Goal: Navigation & Orientation: Understand site structure

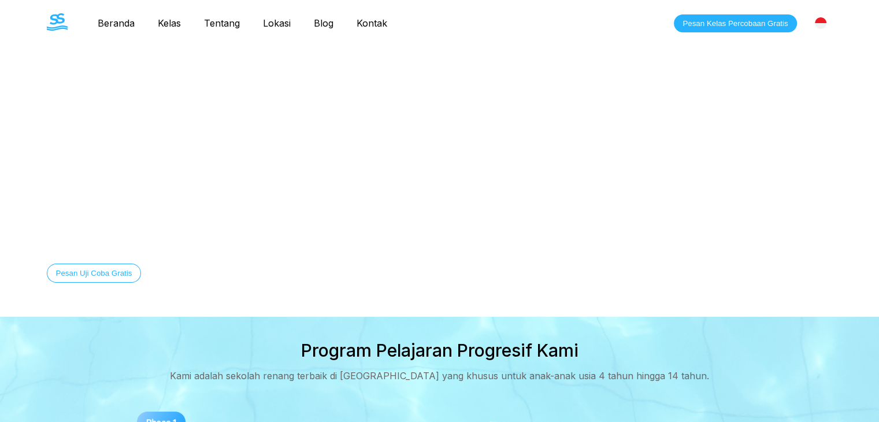
click at [192, 23] on link "Tentang" at bounding box center [221, 23] width 59 height 12
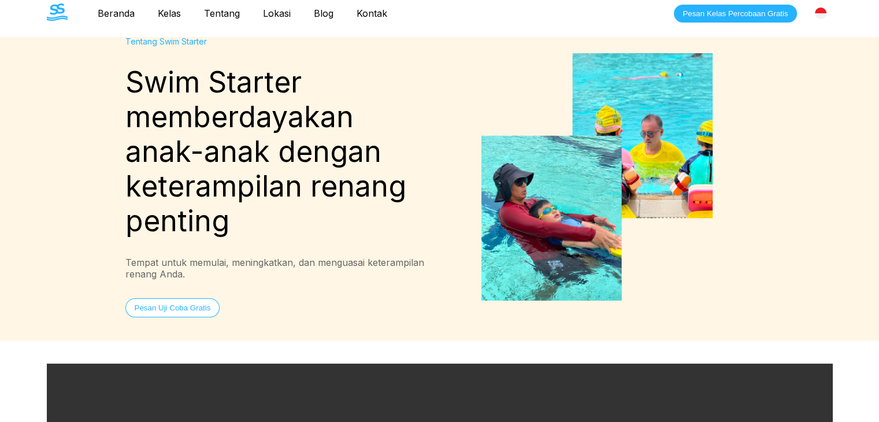
scroll to position [9, 0]
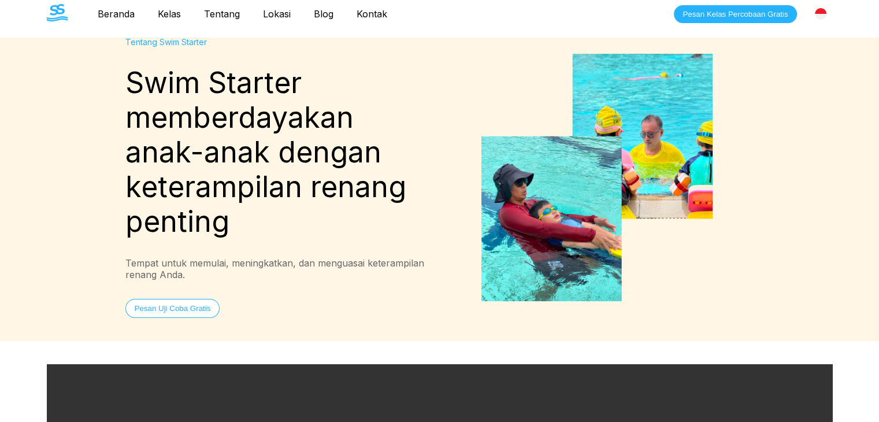
click at [109, 13] on link "Beranda" at bounding box center [116, 14] width 60 height 12
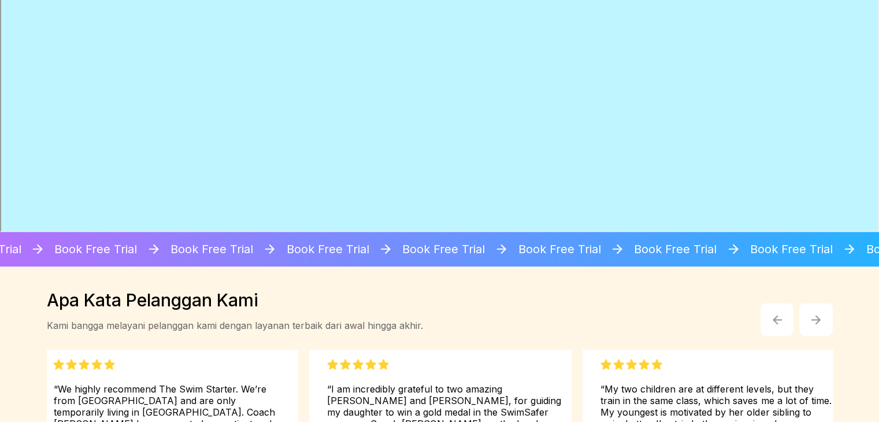
scroll to position [1258, 0]
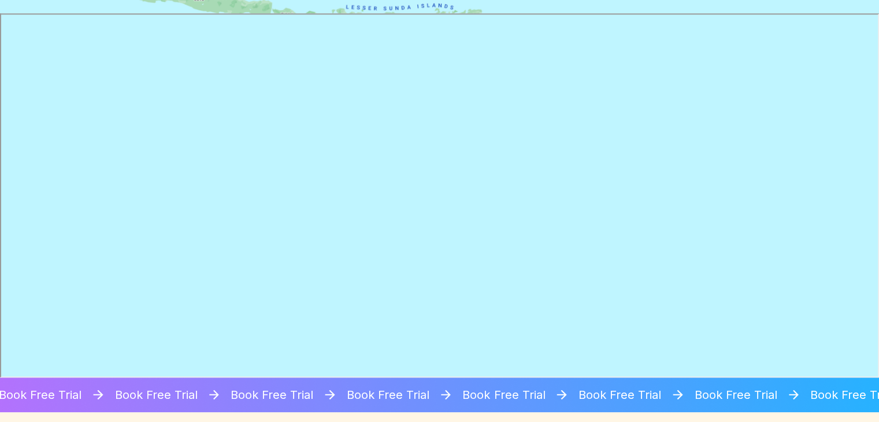
scroll to position [9, 0]
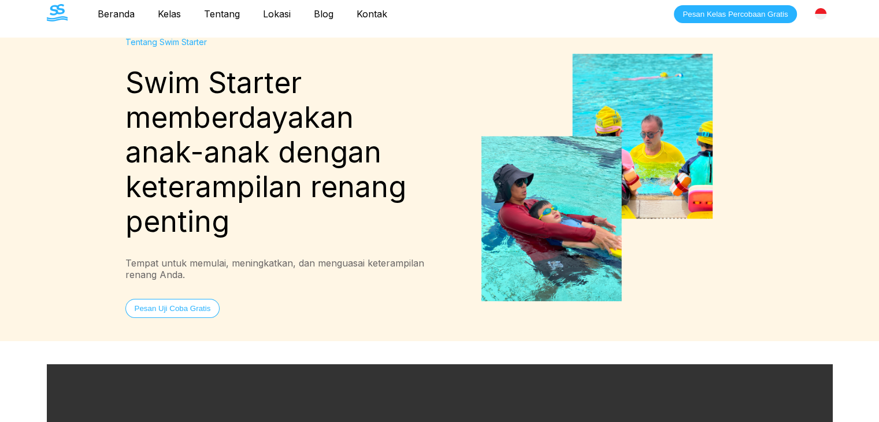
click at [302, 12] on link "Blog" at bounding box center [323, 14] width 43 height 12
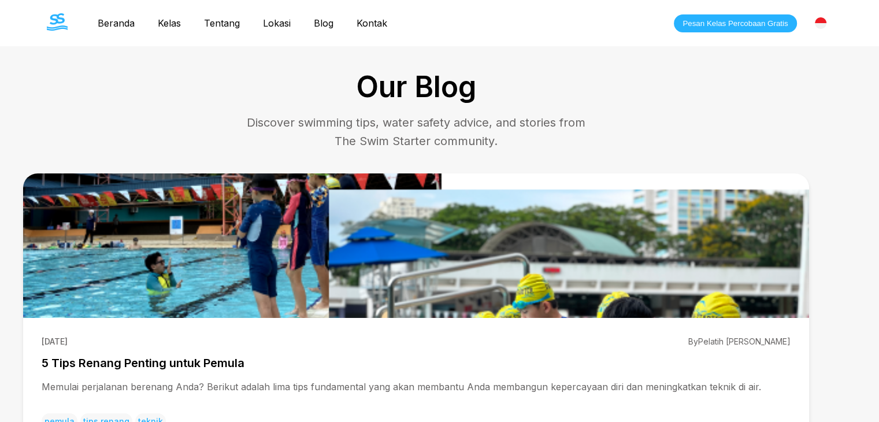
click at [237, 16] on nav "Beranda Kelas Tentang Lokasi Blog Kontak" at bounding box center [242, 23] width 313 height 20
click at [251, 23] on link "Lokasi" at bounding box center [276, 23] width 51 height 12
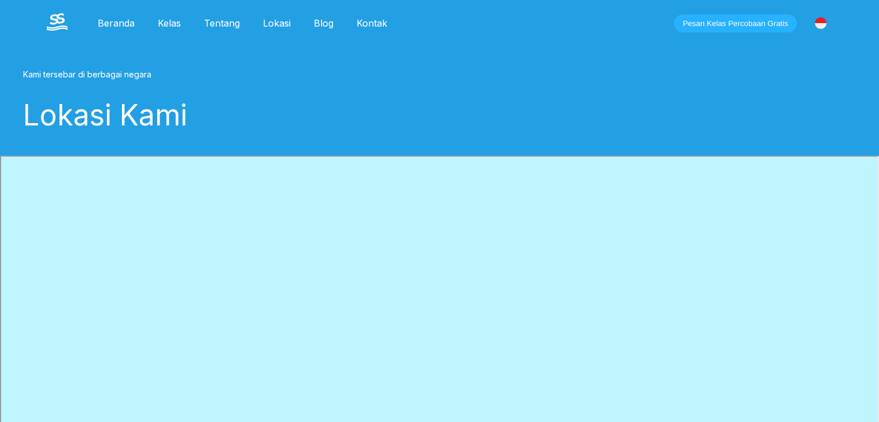
drag, startPoint x: 332, startPoint y: 120, endPoint x: 321, endPoint y: 114, distance: 12.1
click at [321, 114] on div "Lokasi Kami" at bounding box center [416, 115] width 786 height 35
click at [198, 26] on link "Tentang" at bounding box center [221, 23] width 59 height 12
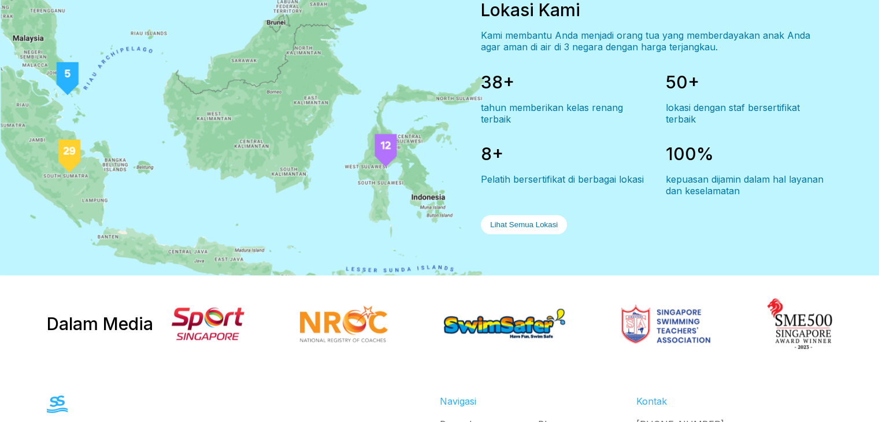
scroll to position [999, 0]
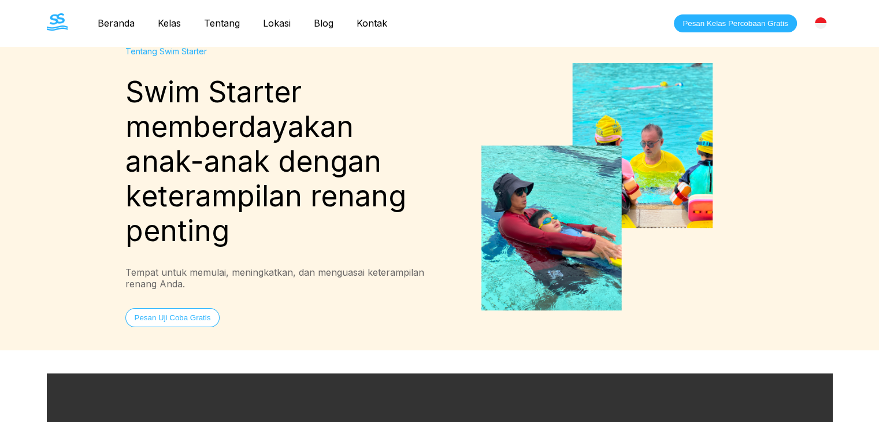
scroll to position [9, 0]
